Goal: Check status: Check status

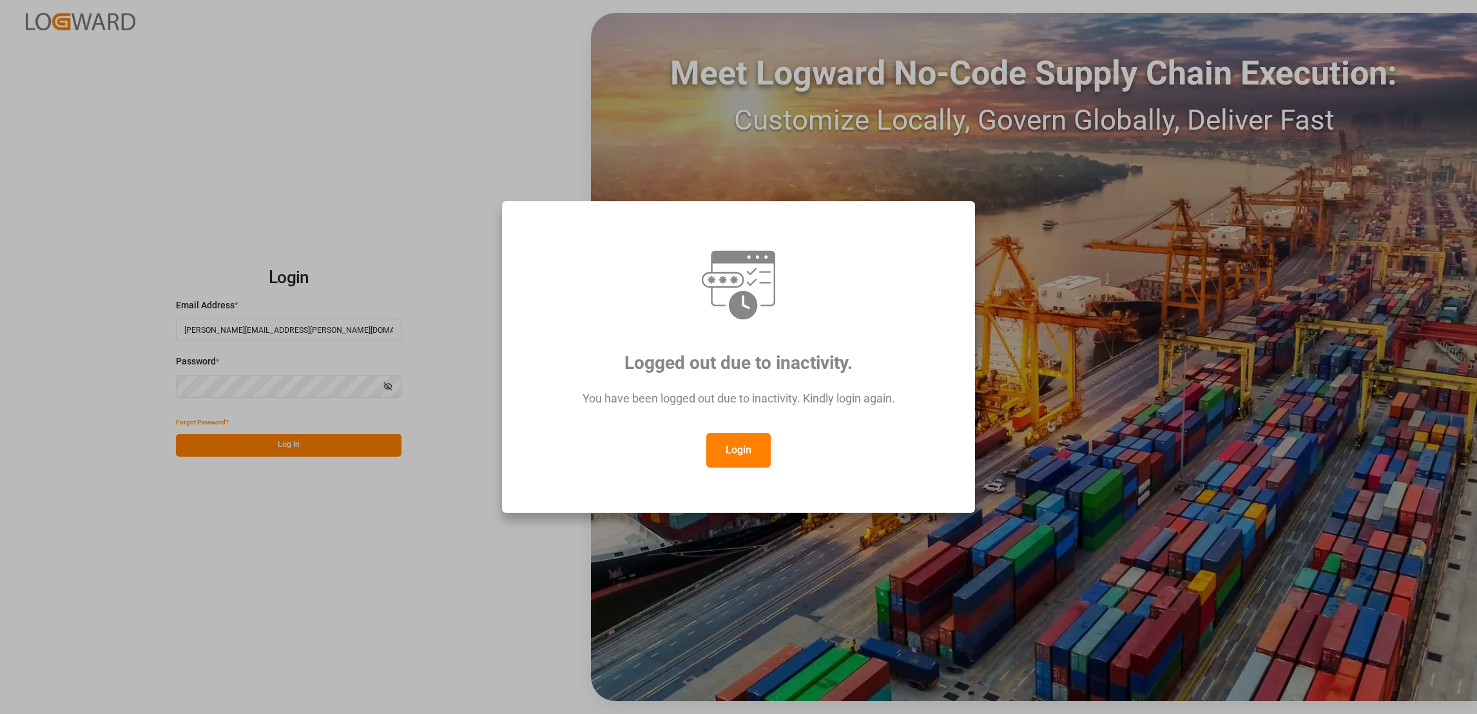
click at [757, 446] on button "Login" at bounding box center [738, 449] width 64 height 35
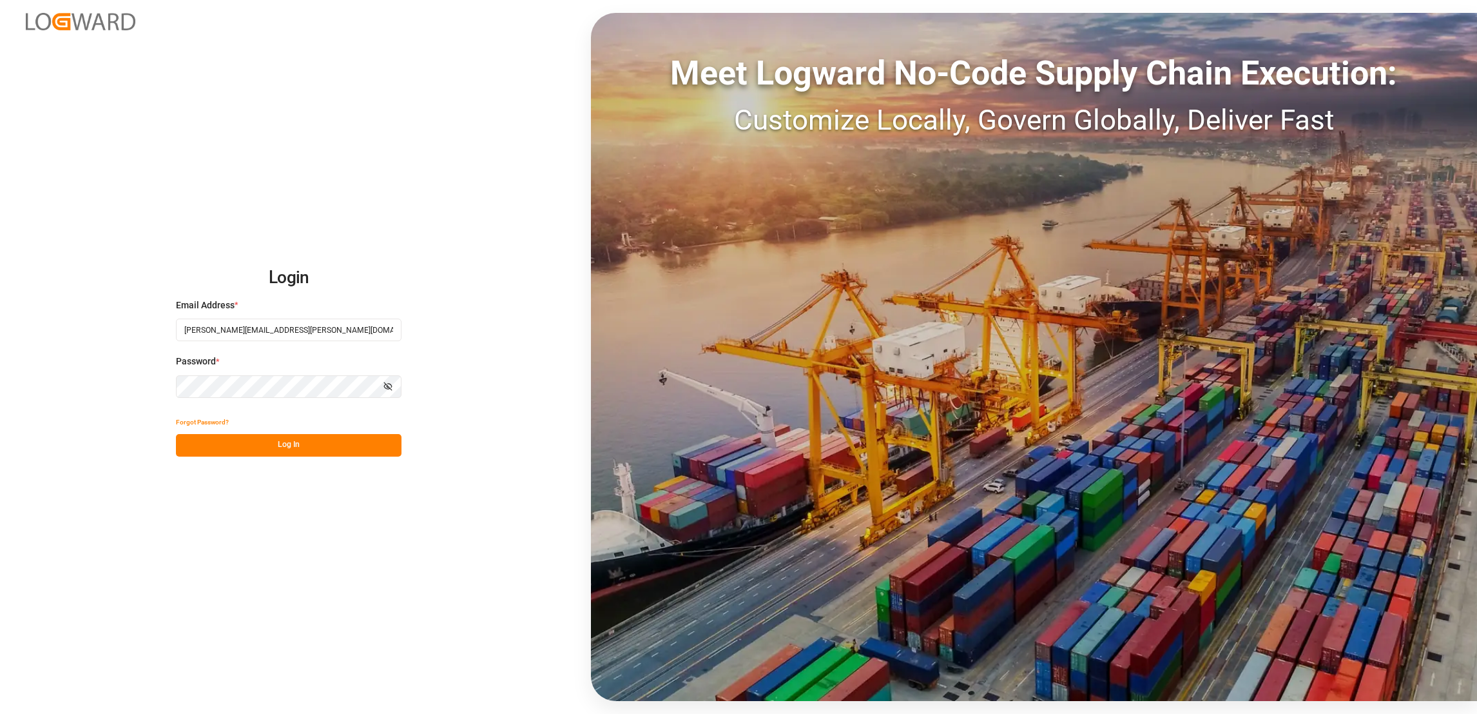
click at [349, 446] on button "Log In" at bounding box center [289, 445] width 226 height 23
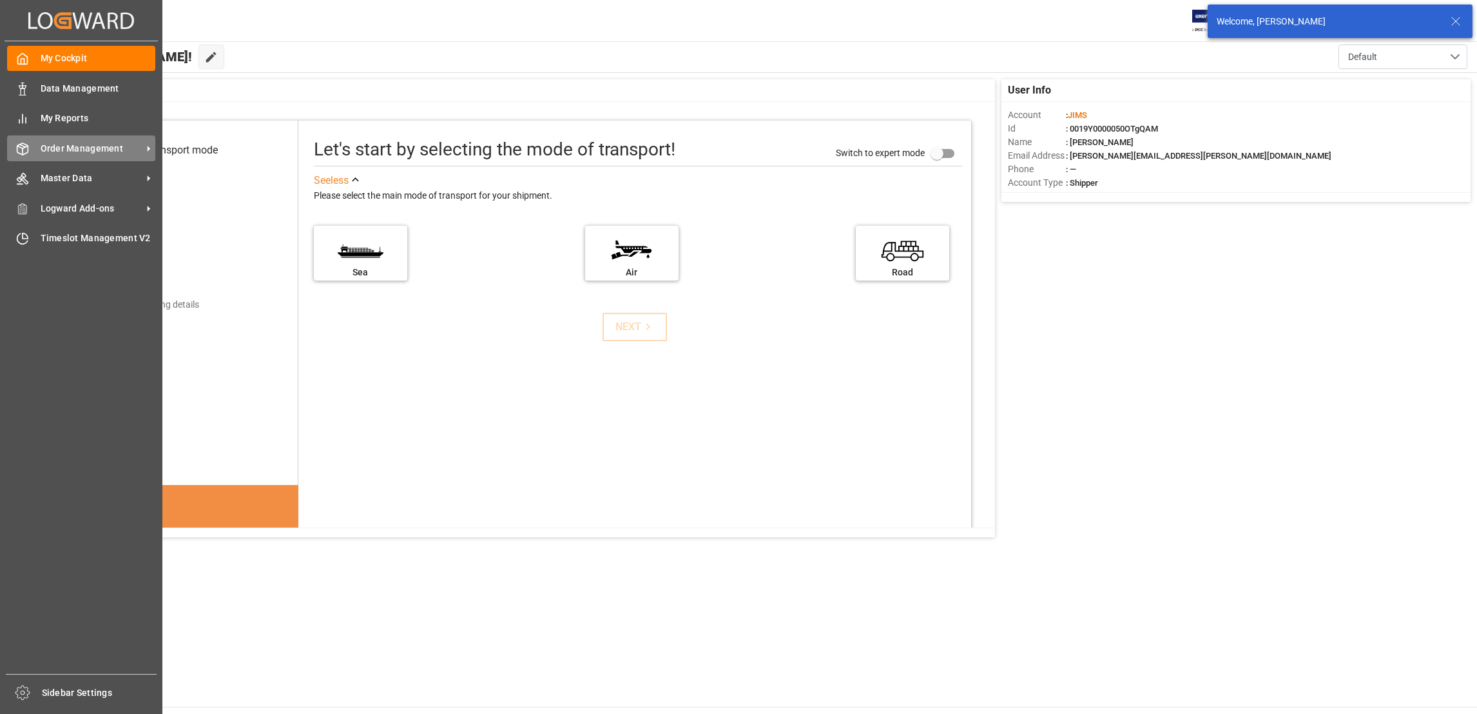
click at [105, 151] on span "Order Management" at bounding box center [92, 149] width 102 height 14
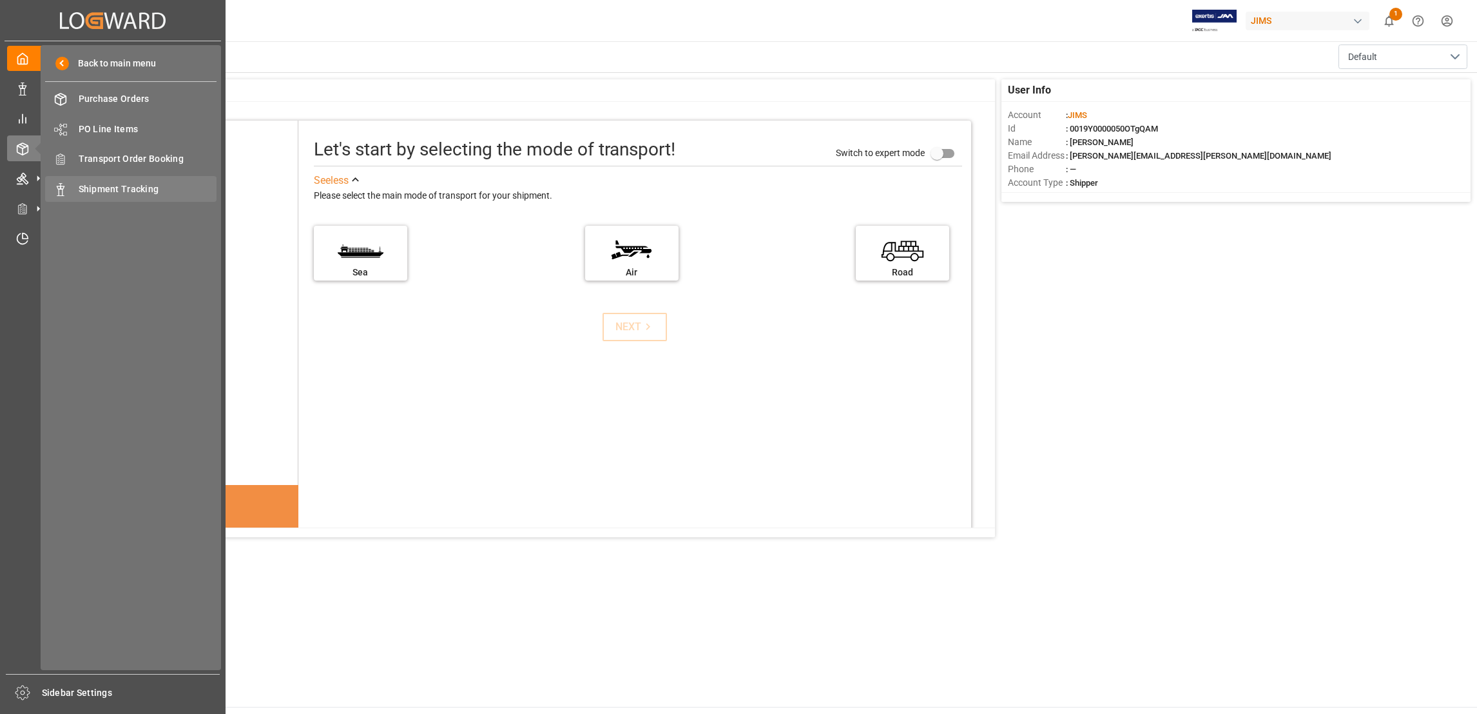
click at [151, 189] on span "Shipment Tracking" at bounding box center [148, 189] width 139 height 14
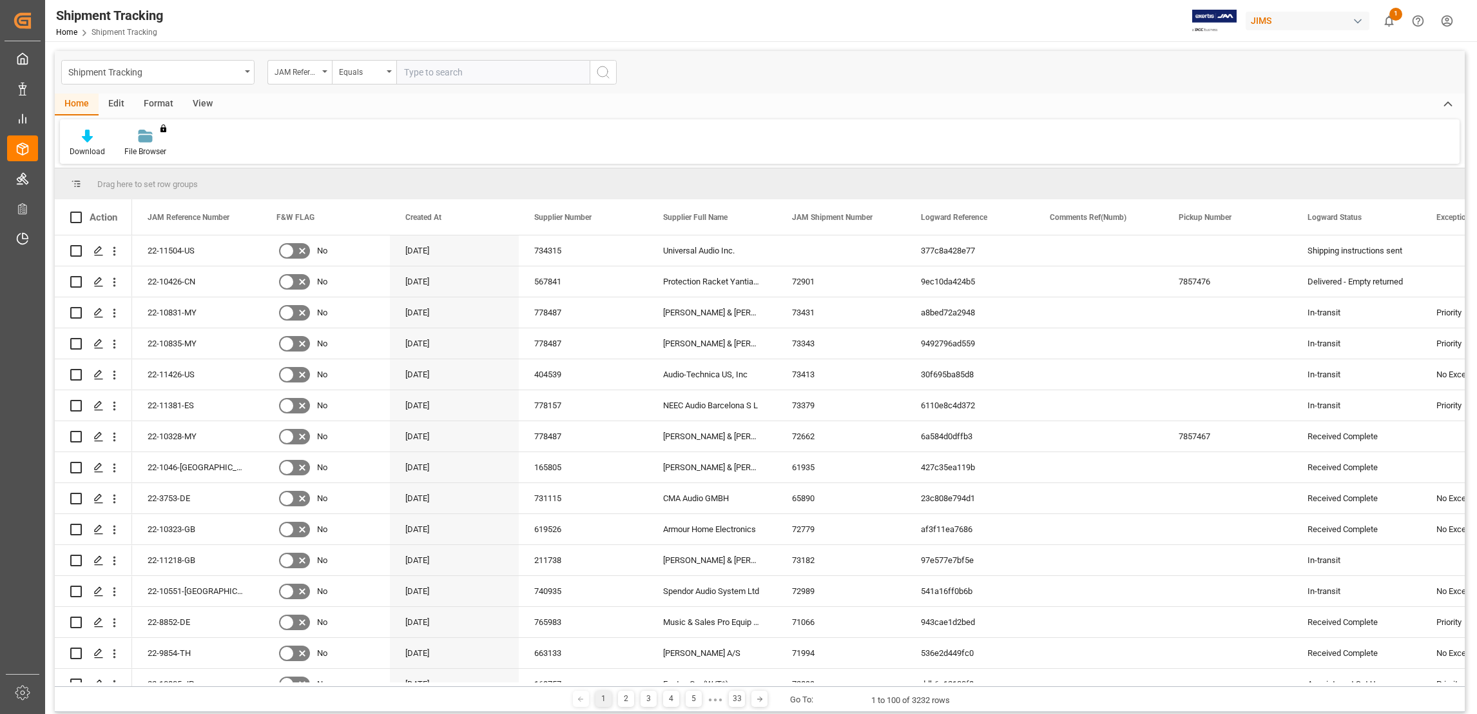
click at [427, 72] on input "text" at bounding box center [492, 72] width 193 height 24
paste input "22-10609-[GEOGRAPHIC_DATA]"
type input "22-10609-[GEOGRAPHIC_DATA]"
click at [613, 76] on button "search button" at bounding box center [603, 72] width 27 height 24
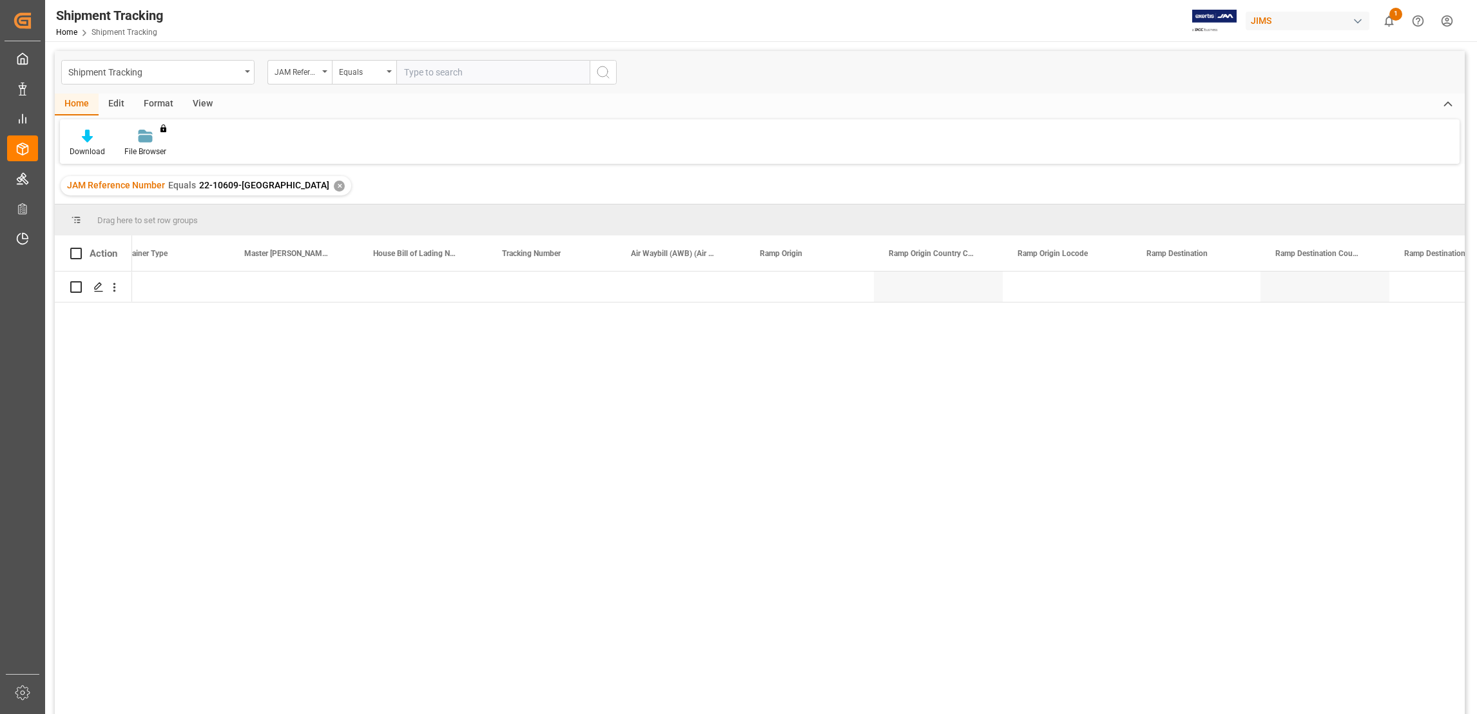
scroll to position [0, 2610]
